Goal: Transaction & Acquisition: Obtain resource

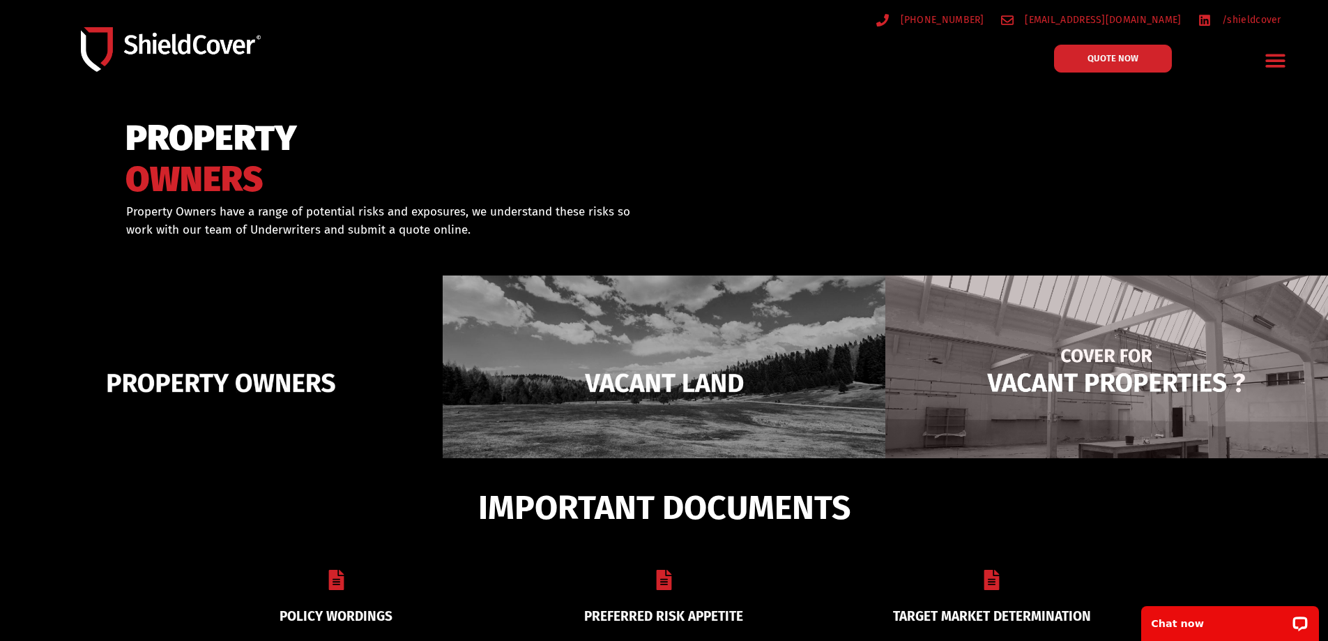
click at [1078, 381] on img at bounding box center [1106, 382] width 443 height 215
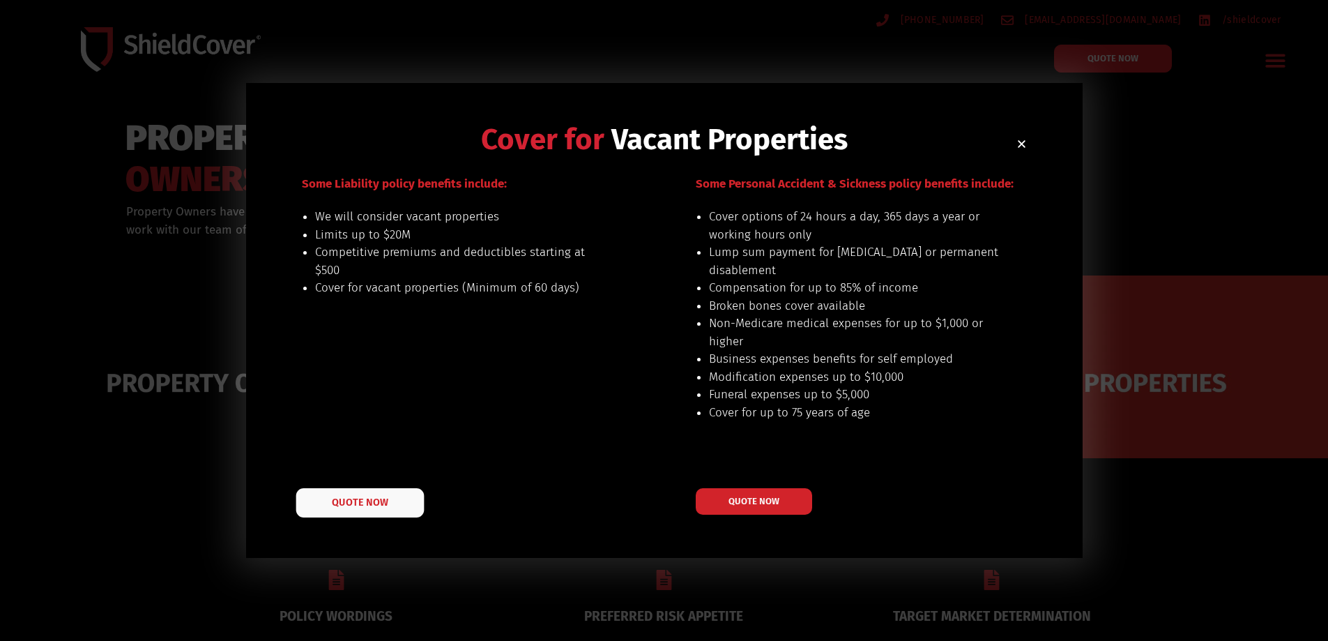
click at [367, 499] on span "QUOTE NOW" at bounding box center [360, 502] width 56 height 10
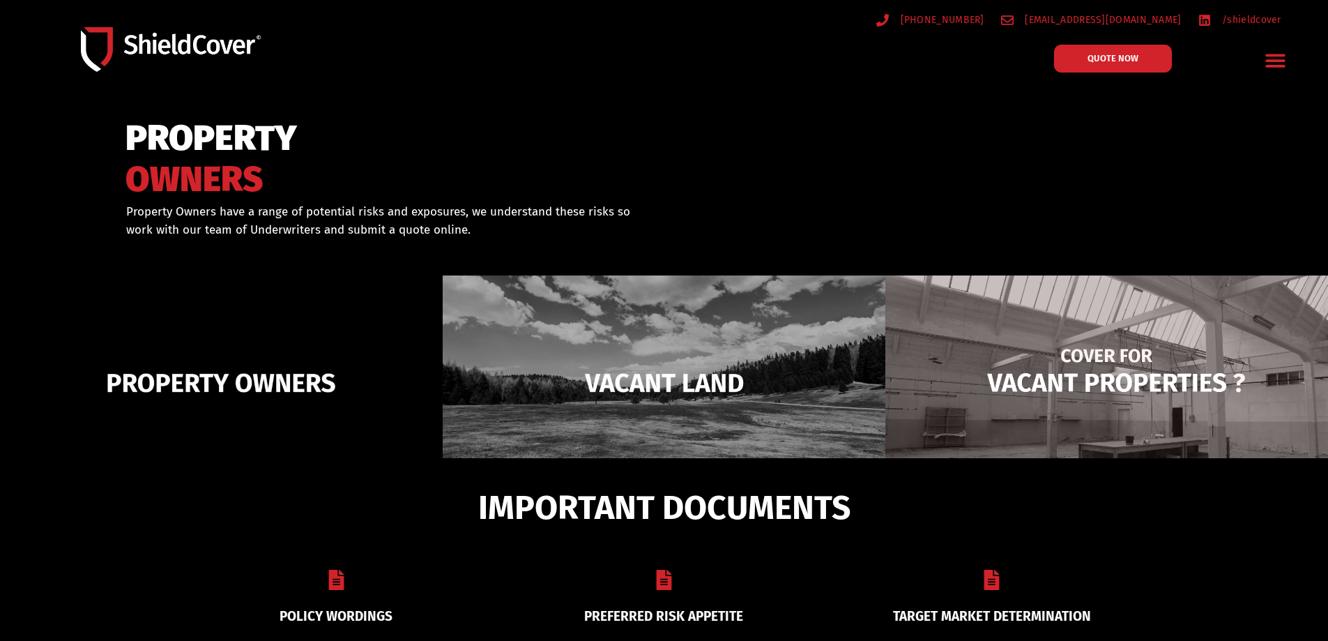
click at [1078, 346] on img at bounding box center [1106, 382] width 443 height 215
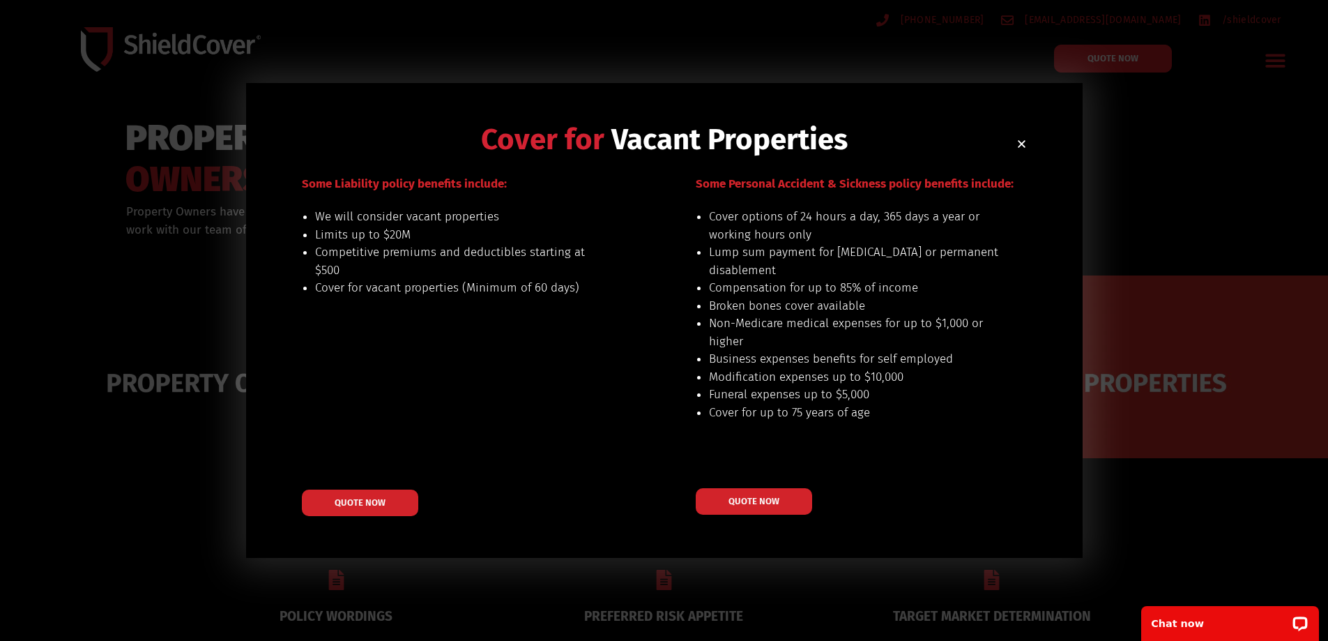
click at [1027, 142] on div "Cover for Vacant Properties Our preferred risks include: land for sale or plann…" at bounding box center [664, 320] width 837 height 475
click at [1018, 144] on icon "Close" at bounding box center [1021, 144] width 10 height 10
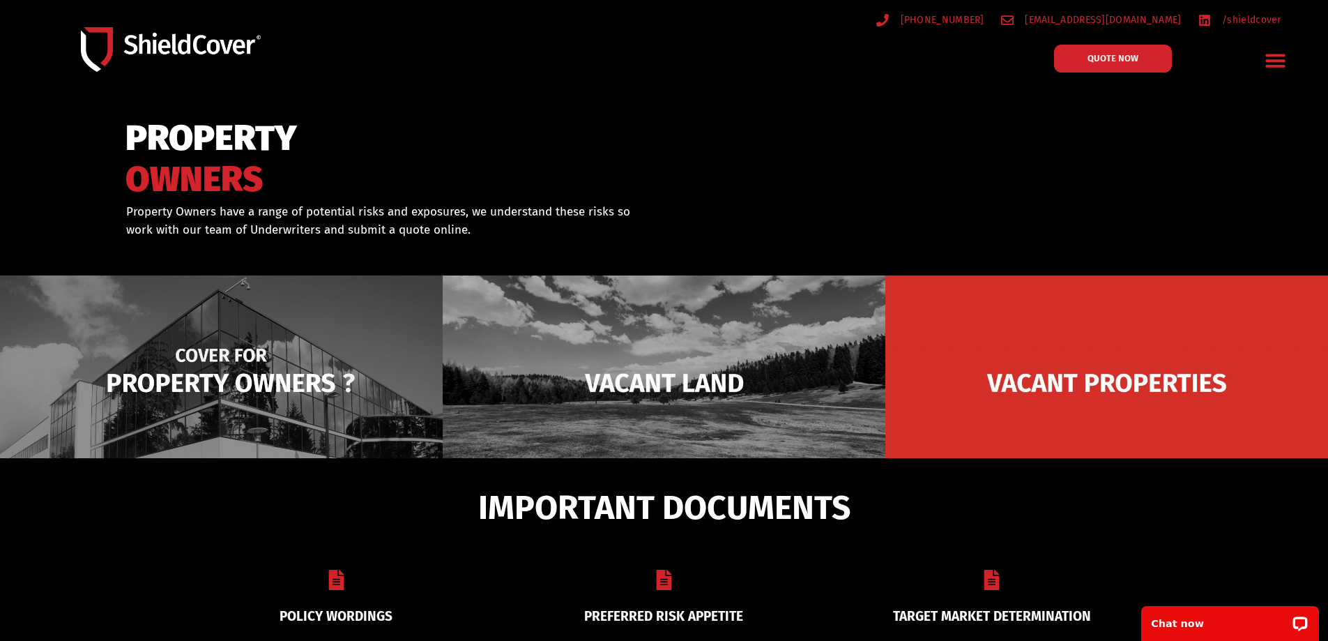
click at [238, 382] on img at bounding box center [221, 382] width 443 height 215
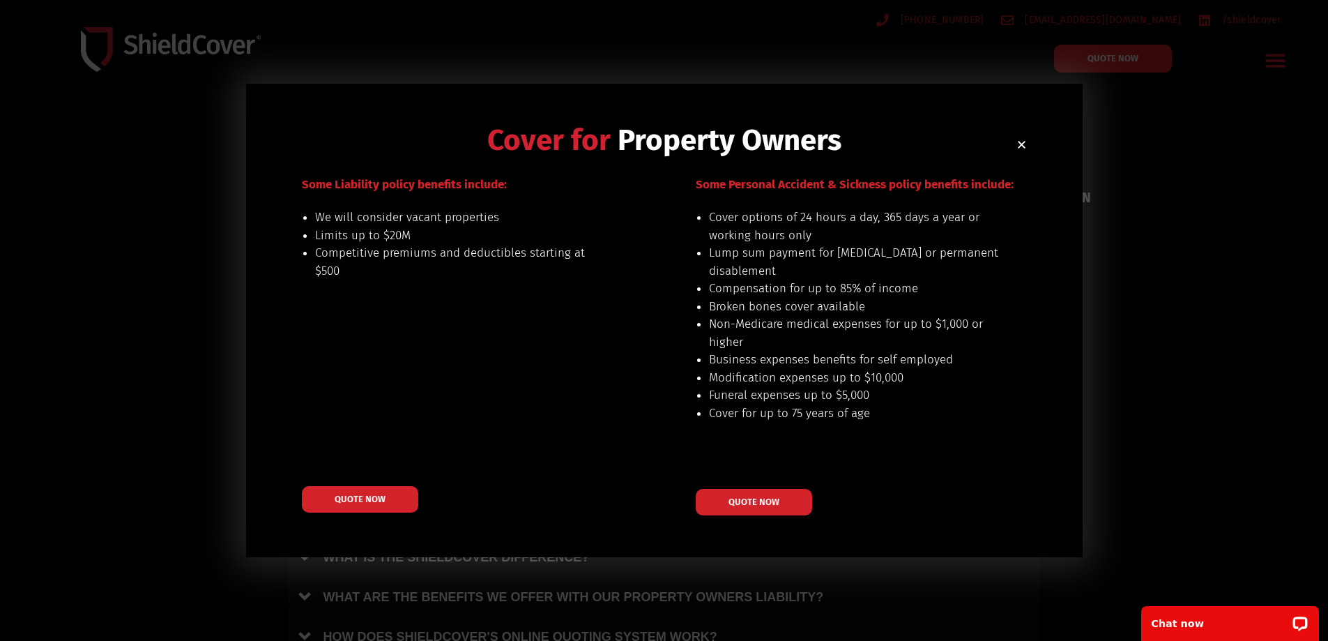
scroll to position [70, 0]
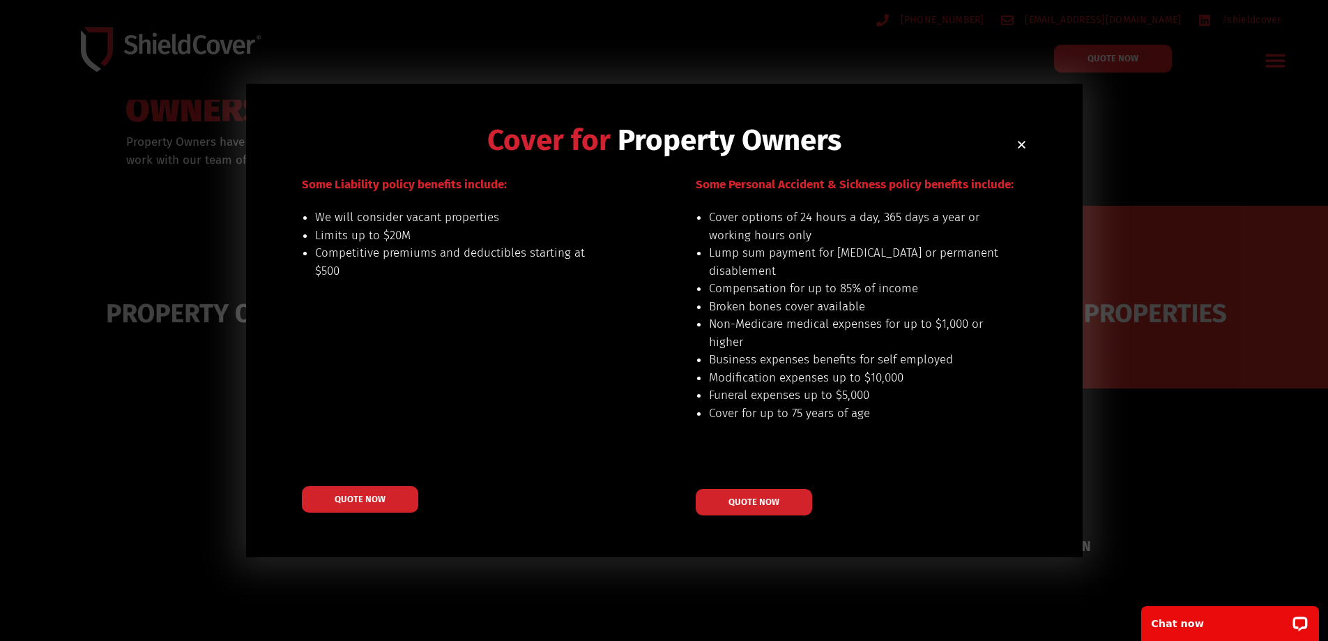
click at [1024, 144] on icon "Close" at bounding box center [1021, 144] width 10 height 10
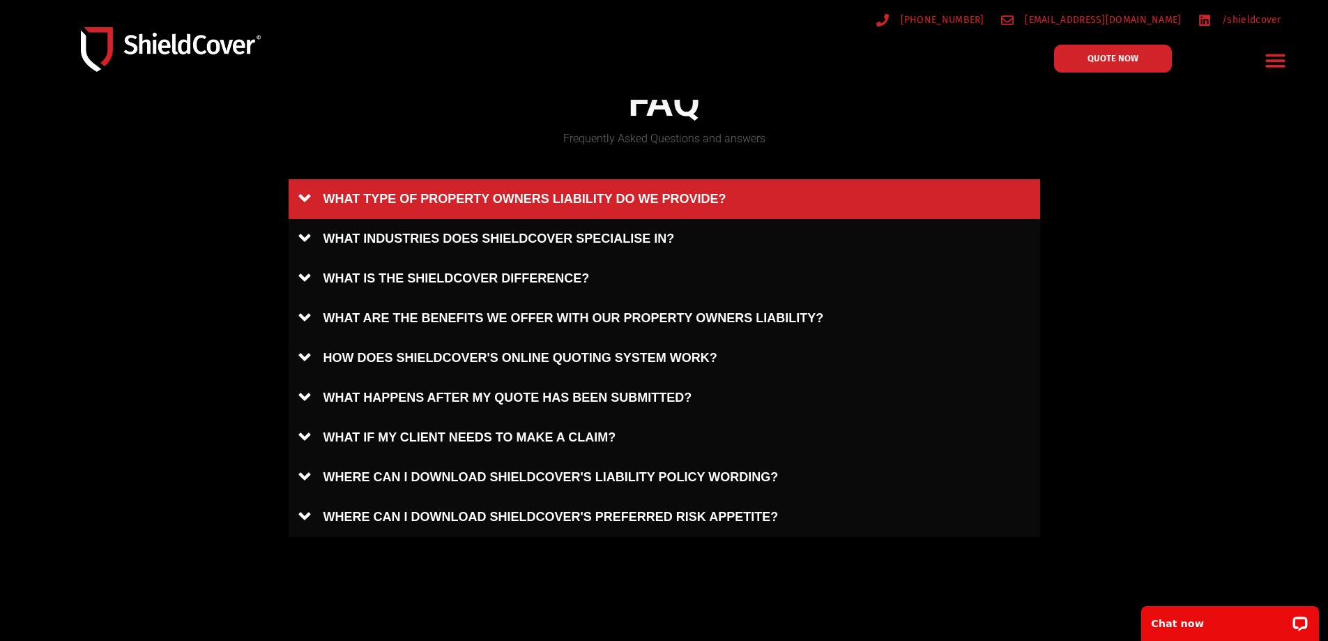
scroll to position [767, 0]
